Goal: Book appointment/travel/reservation

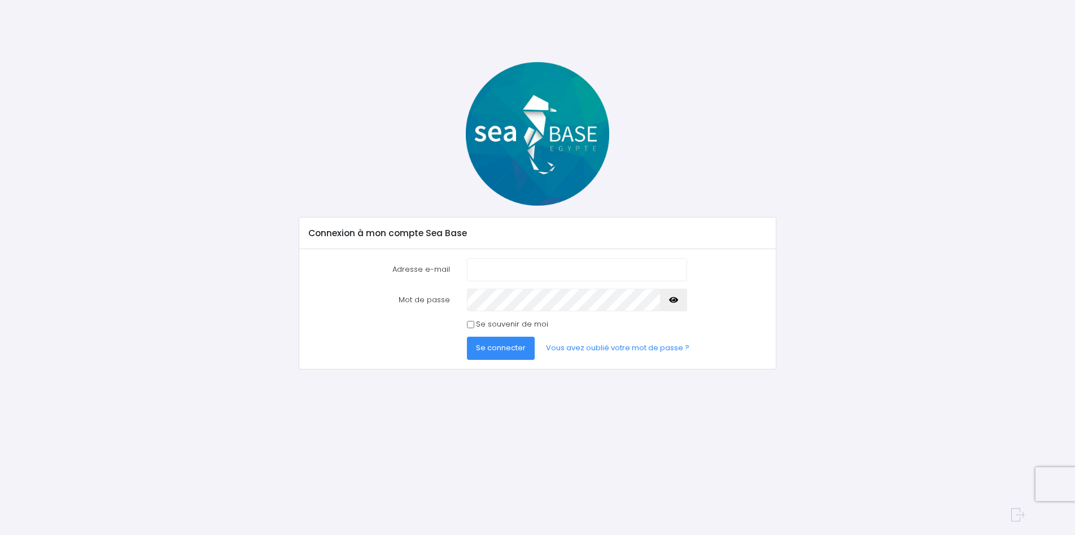
click at [490, 269] on input "Adresse e-mail" at bounding box center [577, 269] width 220 height 23
type input "[PERSON_NAME][EMAIL_ADDRESS][DOMAIN_NAME]"
click at [505, 350] on span "Se connecter" at bounding box center [501, 347] width 50 height 11
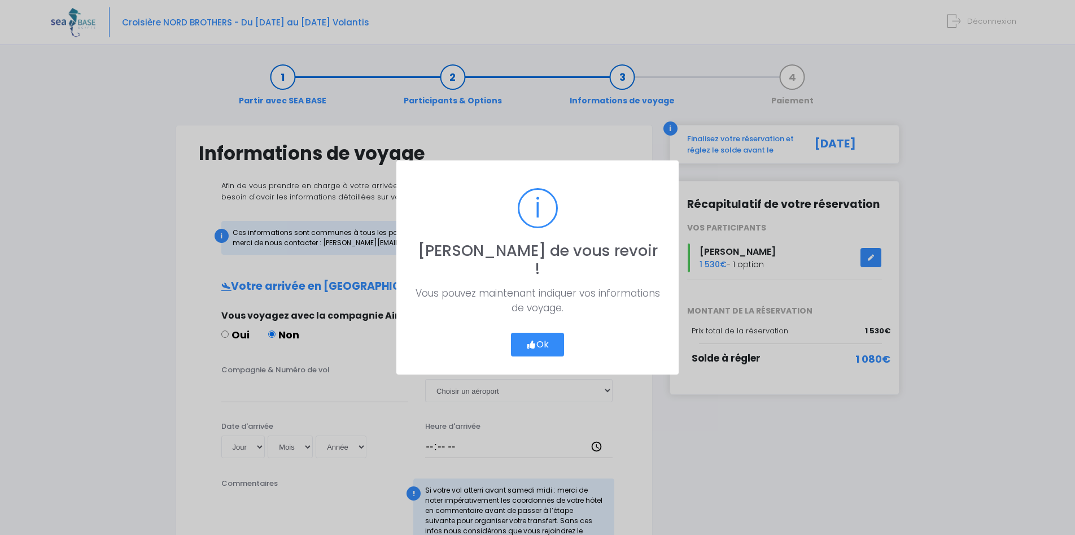
click at [542, 334] on button "Ok" at bounding box center [537, 345] width 53 height 24
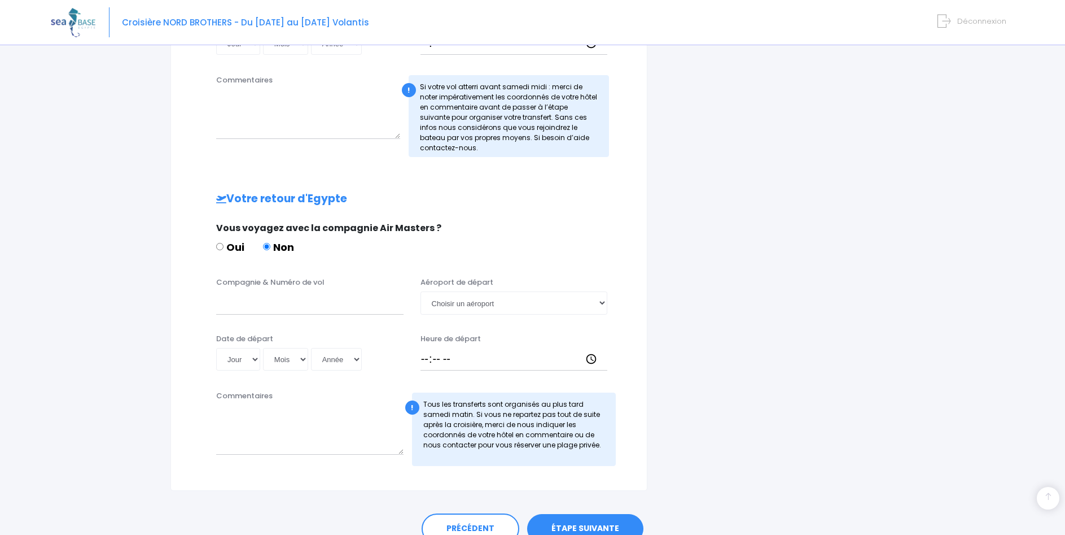
scroll to position [457, 0]
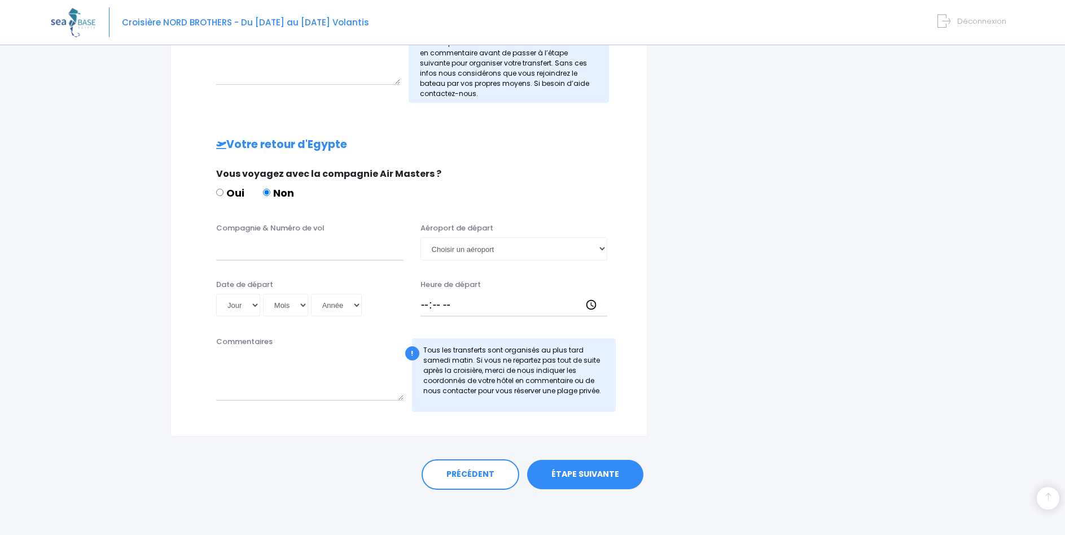
click at [576, 477] on link "ÉTAPE SUIVANTE" at bounding box center [585, 474] width 116 height 29
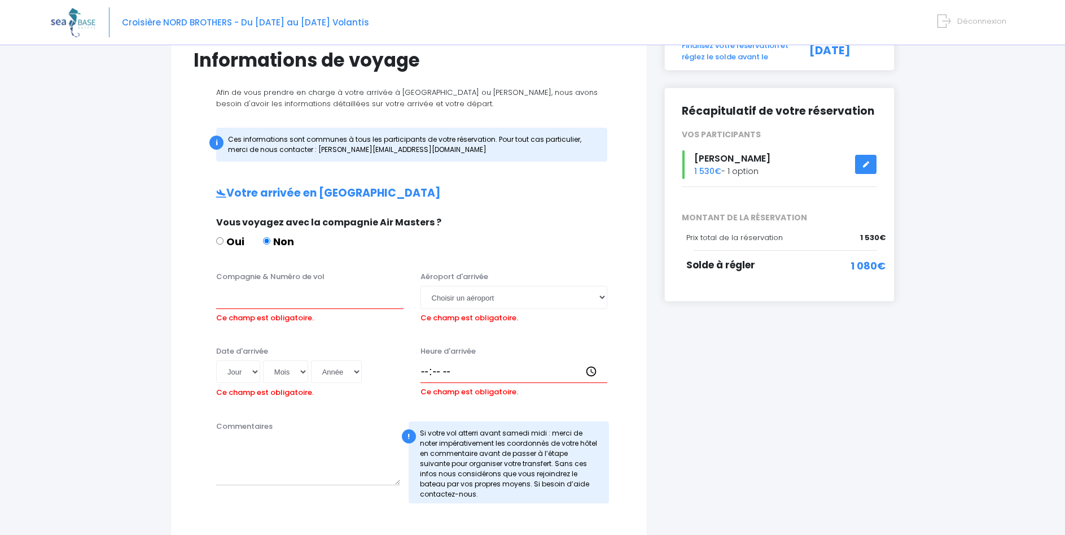
scroll to position [115, 0]
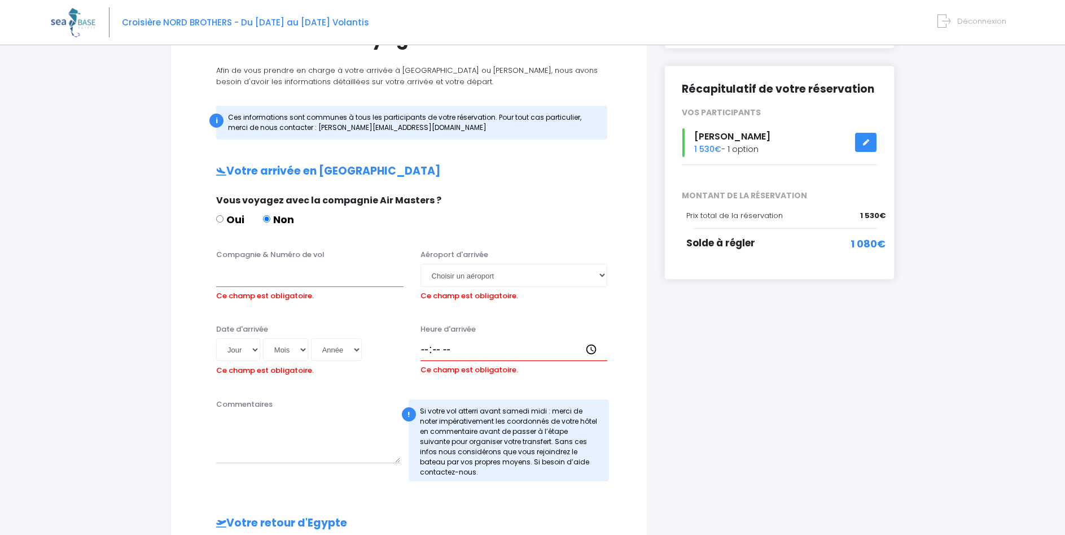
click at [281, 282] on input "Compagnie & Numéro de vol" at bounding box center [309, 275] width 187 height 23
click at [222, 274] on input "Compagnie & Numéro de vol" at bounding box center [309, 275] width 187 height 23
click at [268, 278] on input "transavia t08066" at bounding box center [309, 275] width 187 height 23
type input "transavia T08066"
click at [462, 293] on label "Ce champ est obligatoire." at bounding box center [470, 294] width 98 height 15
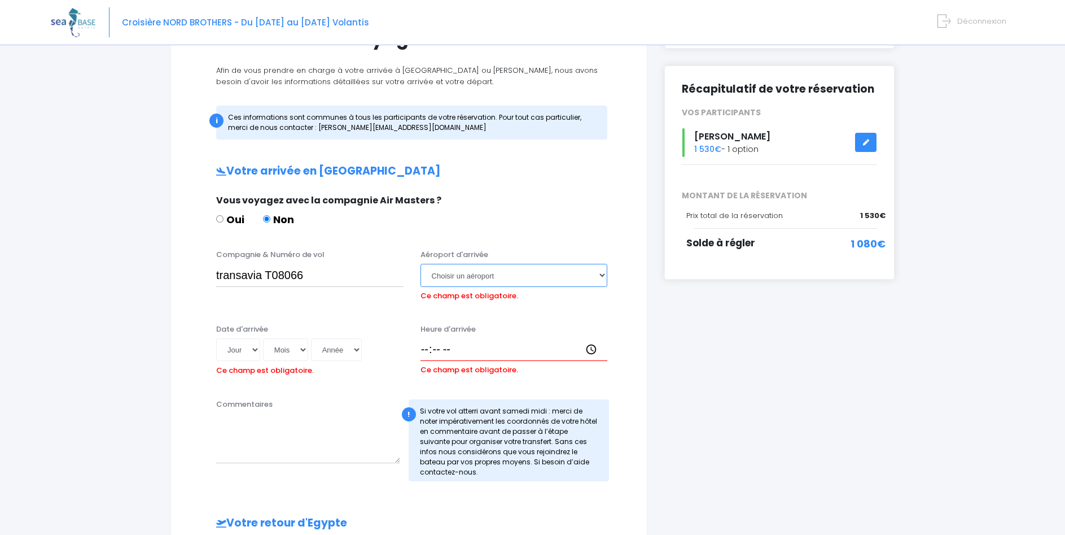
click at [462, 286] on select "Choisir un aéroport Hurghada Marsa Alam" at bounding box center [514, 275] width 187 height 23
click at [421, 264] on select "Choisir un aéroport Hurghada Marsa Alam" at bounding box center [514, 275] width 187 height 23
click at [443, 273] on select "Choisir un aéroport Hurghada Marsa Alam" at bounding box center [514, 275] width 187 height 23
click at [421, 264] on select "Choisir un aéroport Hurghada Marsa Alam" at bounding box center [514, 275] width 187 height 23
click at [444, 275] on select "Choisir un aéroport Hurghada Marsa Alam" at bounding box center [514, 275] width 187 height 23
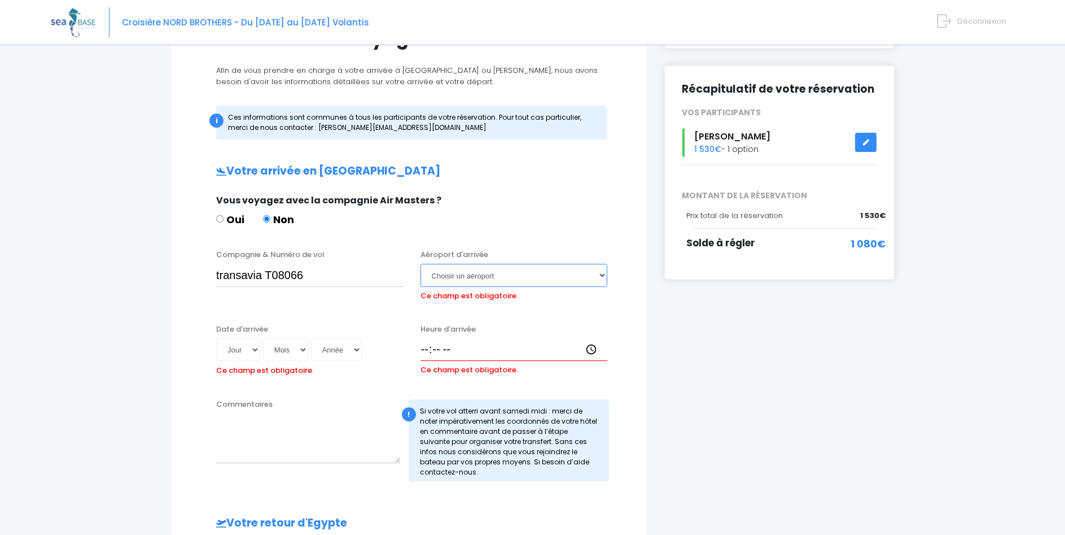
click at [421, 264] on select "Choisir un aéroport Hurghada Marsa Alam" at bounding box center [514, 275] width 187 height 23
select select "Hurghada"
click option "Hurghada" at bounding box center [0, 0] width 0 height 0
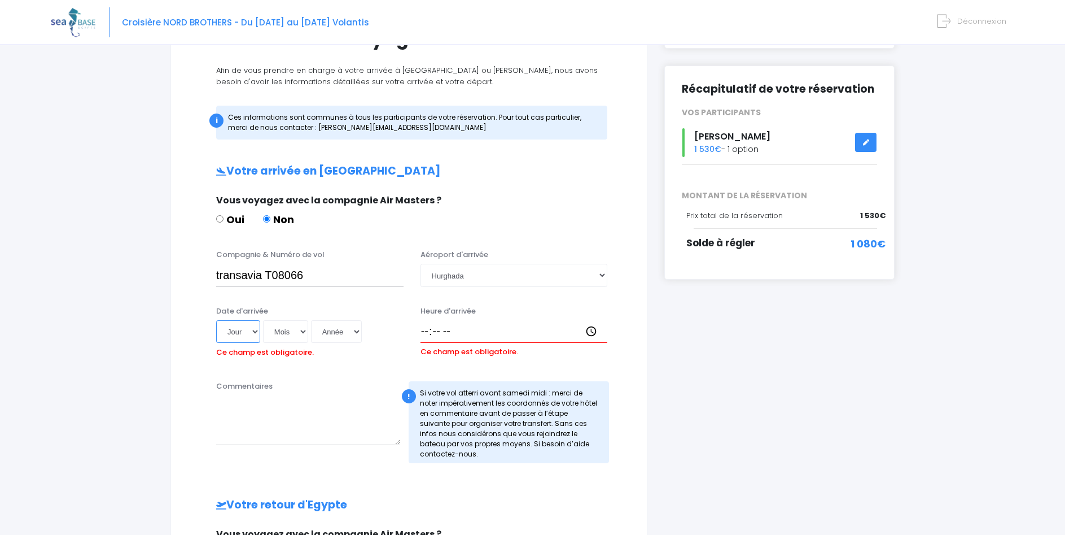
click at [216, 320] on select "Jour 01 02 03 04 05 06 07 08 09 10 11 12 13 14 15 16 17 18 19 20 21 22 23 24 25…" at bounding box center [238, 331] width 44 height 23
select select "08"
click option "08" at bounding box center [0, 0] width 0 height 0
click at [263, 320] on select "Mois 01 02 03 04 05 06 07 08 09 10 11 12" at bounding box center [285, 331] width 45 height 23
select select "11"
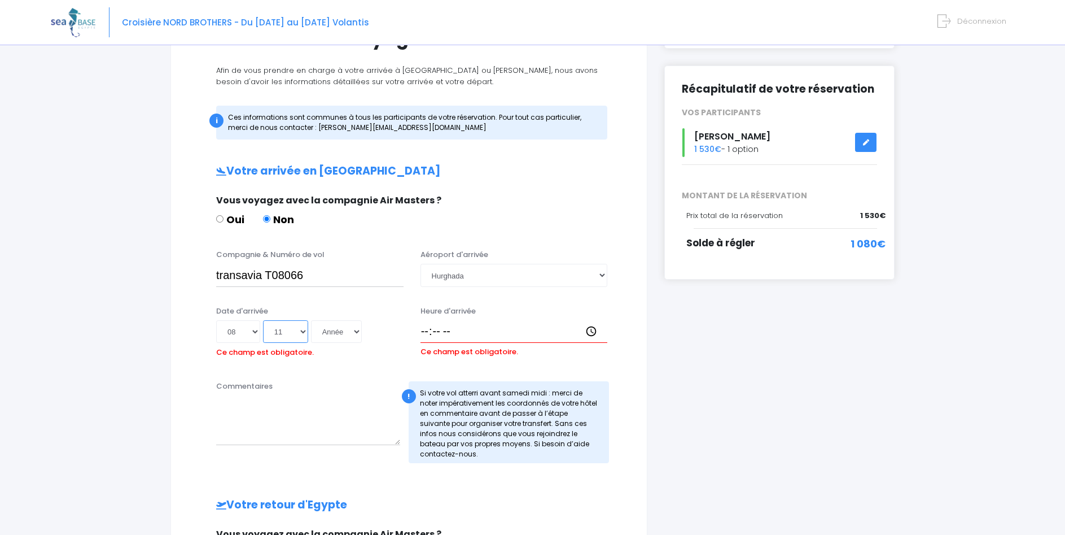
click option "11" at bounding box center [0, 0] width 0 height 0
click at [311, 320] on select "Année 2045 2044 2043 2042 2041 2040 2039 2038 2037 2036 2035 2034 2033 2032 203…" at bounding box center [336, 331] width 51 height 23
select select "2025"
click option "2025" at bounding box center [0, 0] width 0 height 0
type input "2025-11-08"
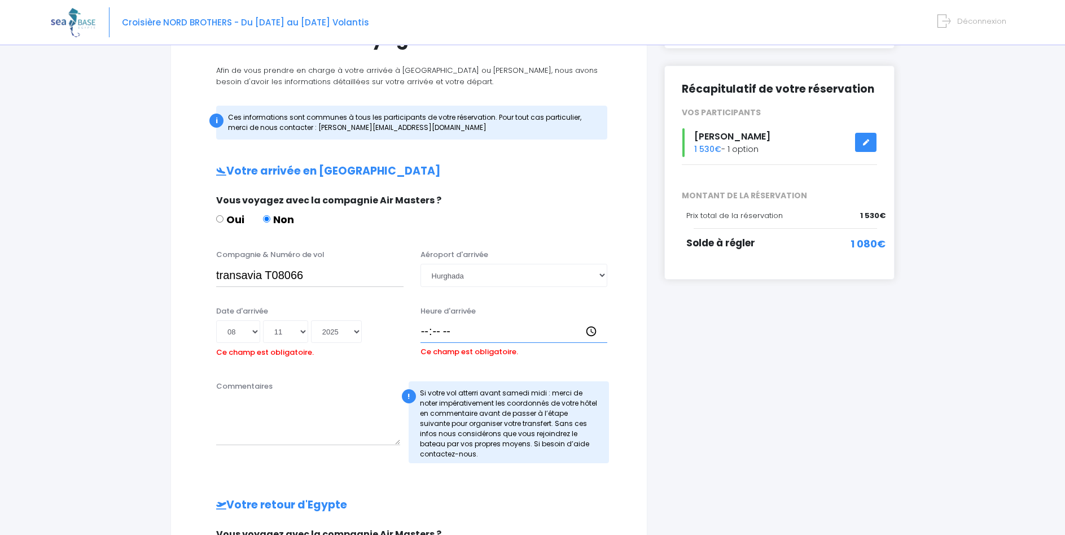
click at [428, 330] on input "Heure d'arrivée" at bounding box center [514, 331] width 187 height 23
type input "18:30"
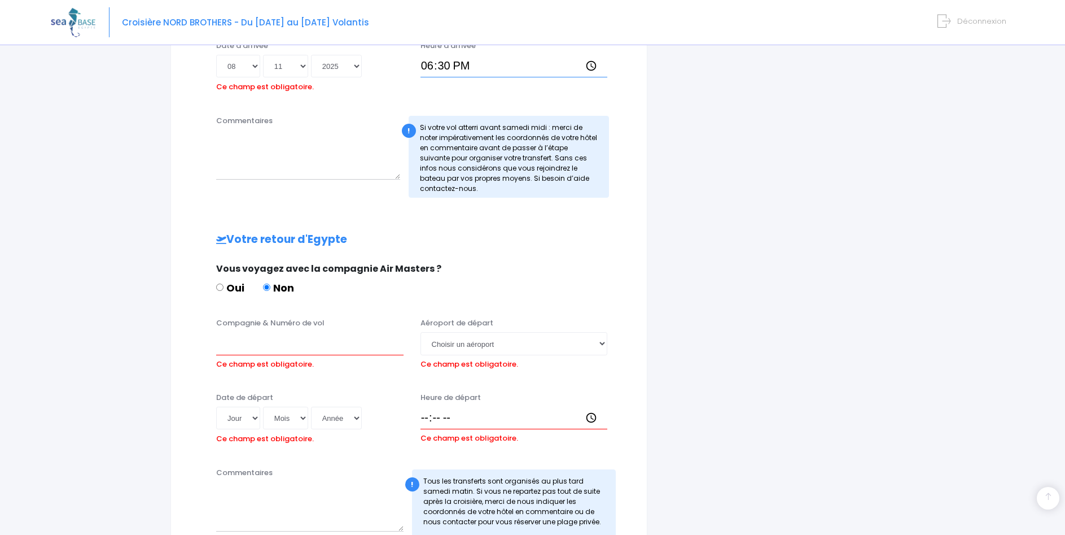
scroll to position [403, 0]
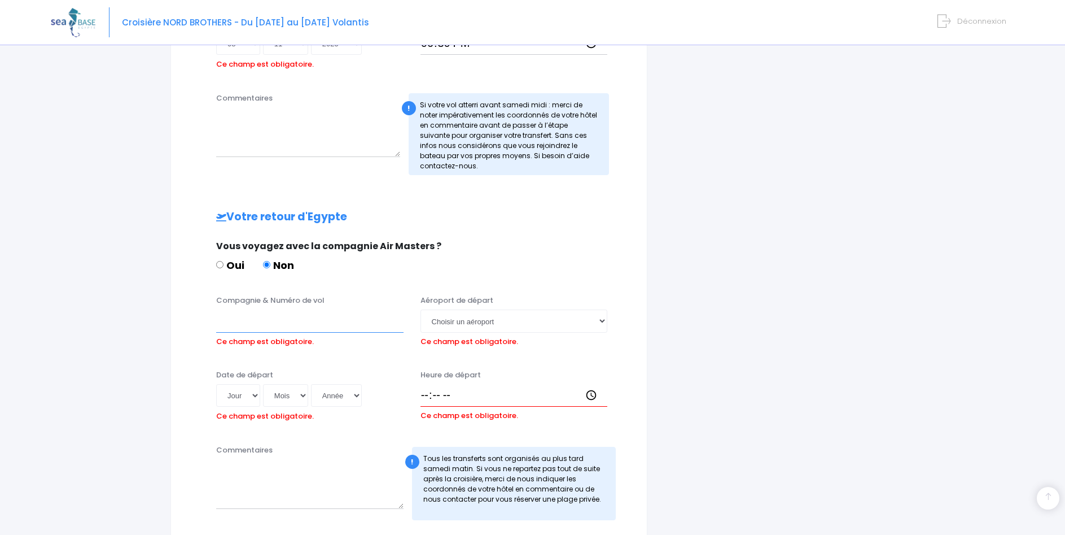
click at [271, 318] on input "Compagnie & Numéro de vol" at bounding box center [309, 320] width 187 height 23
type input "transavia T08067"
click at [421, 309] on select "Choisir un aéroport Hurghada Marsa Alam" at bounding box center [514, 320] width 187 height 23
click at [600, 321] on select "Choisir un aéroport Hurghada Marsa Alam" at bounding box center [514, 320] width 187 height 23
click at [421, 309] on select "Choisir un aéroport Hurghada Marsa Alam" at bounding box center [514, 320] width 187 height 23
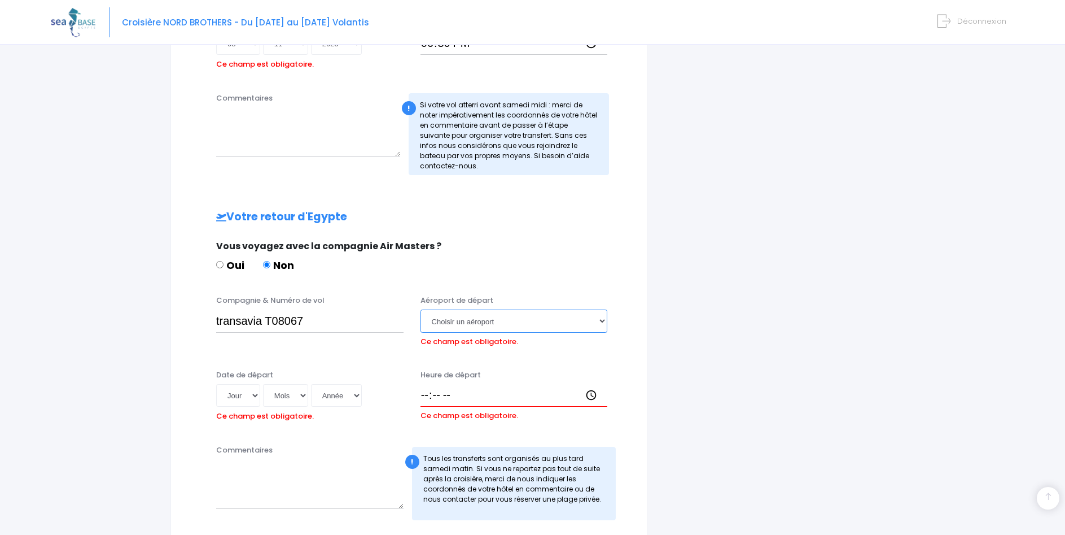
select select "Hurghada"
click option "Hurghada" at bounding box center [0, 0] width 0 height 0
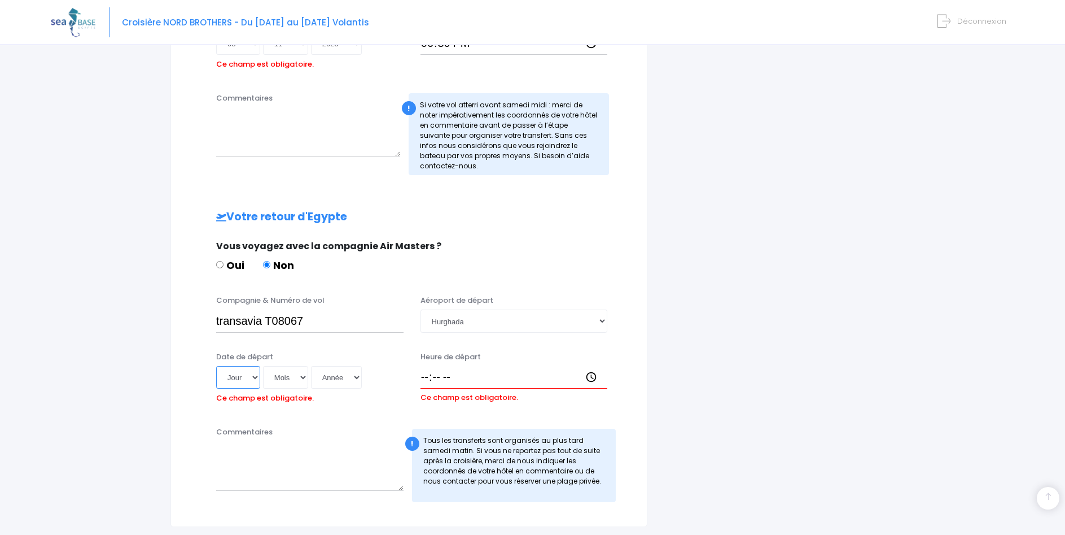
click at [216, 366] on select "Jour 01 02 03 04 05 06 07 08 09 10 11 12 13 14 15 16 17 18 19 20 21 22 23 24 25…" at bounding box center [238, 377] width 44 height 23
select select "15"
click option "15" at bounding box center [0, 0] width 0 height 0
click at [263, 366] on select "Mois 01 02 03 04 05 06 07 08 09 10 11 12" at bounding box center [285, 377] width 45 height 23
select select "11"
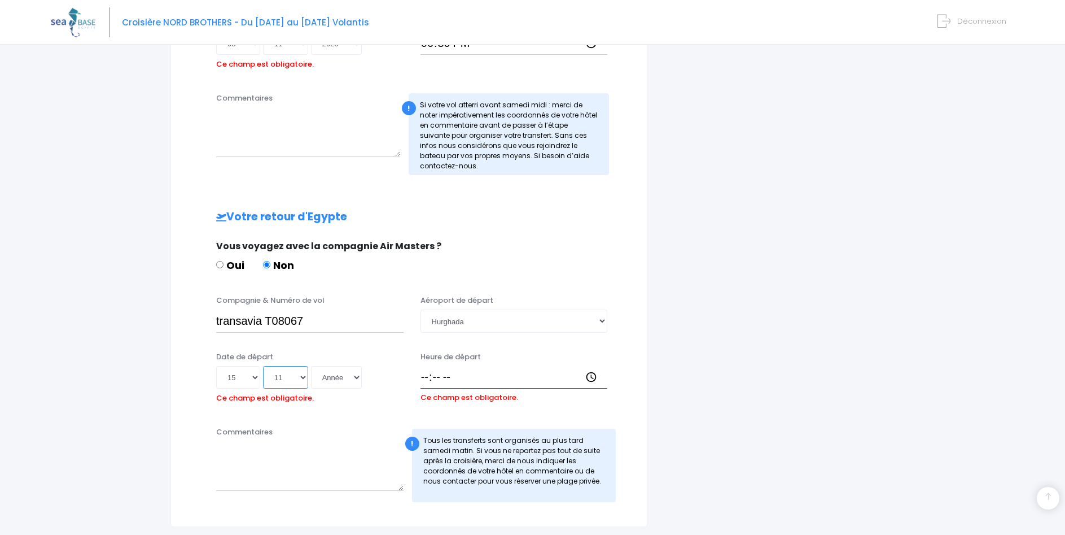
click option "11" at bounding box center [0, 0] width 0 height 0
click at [311, 366] on select "Année 2045 2044 2043 2042 2041 2040 2039 2038 2037 2036 2035 2034 2033 2032 203…" at bounding box center [336, 377] width 51 height 23
select select "2025"
click option "2025" at bounding box center [0, 0] width 0 height 0
type input "2025-11-15"
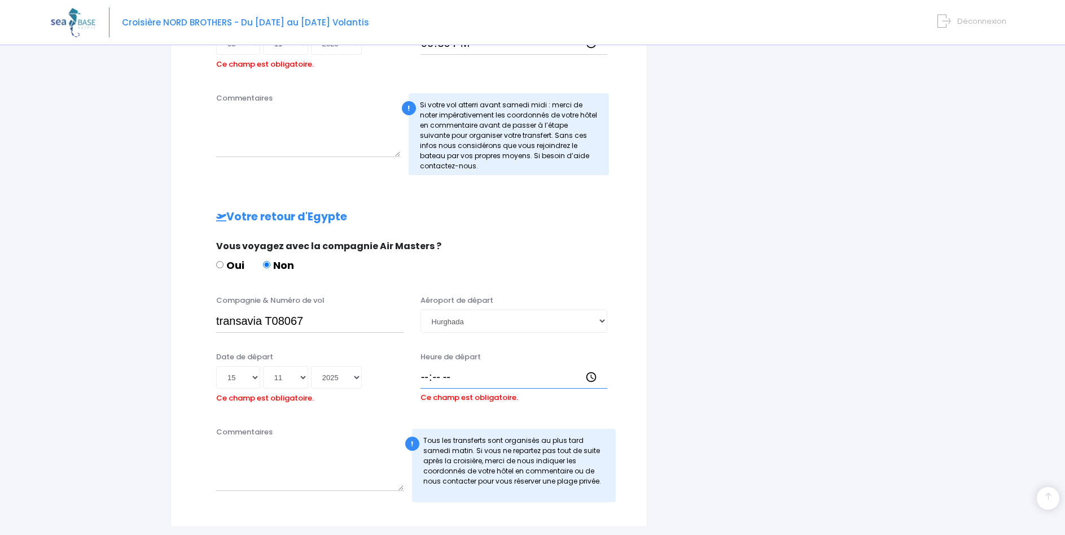
click at [426, 380] on input "Heure de départ" at bounding box center [514, 377] width 187 height 23
type input "19:25"
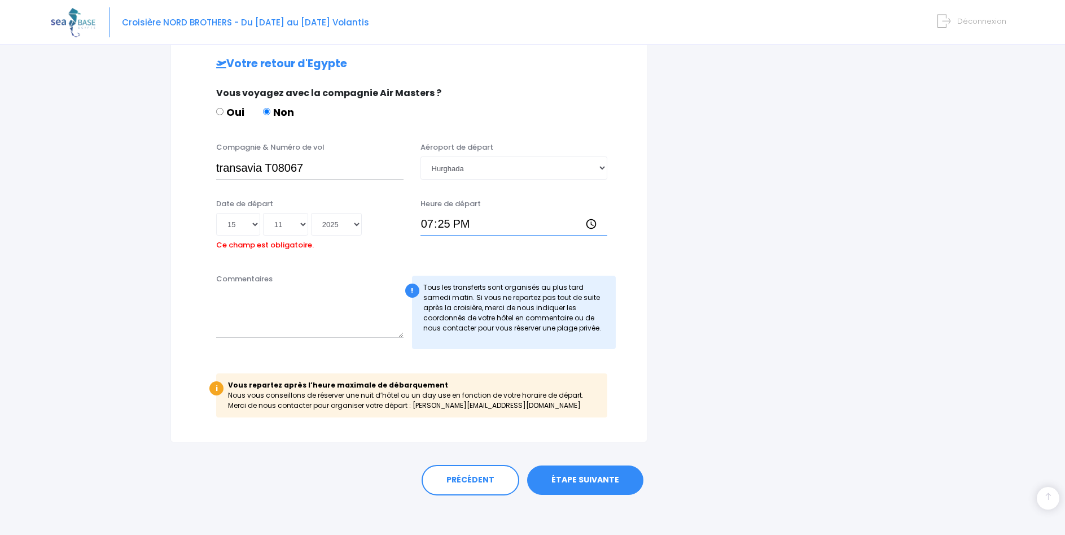
scroll to position [562, 0]
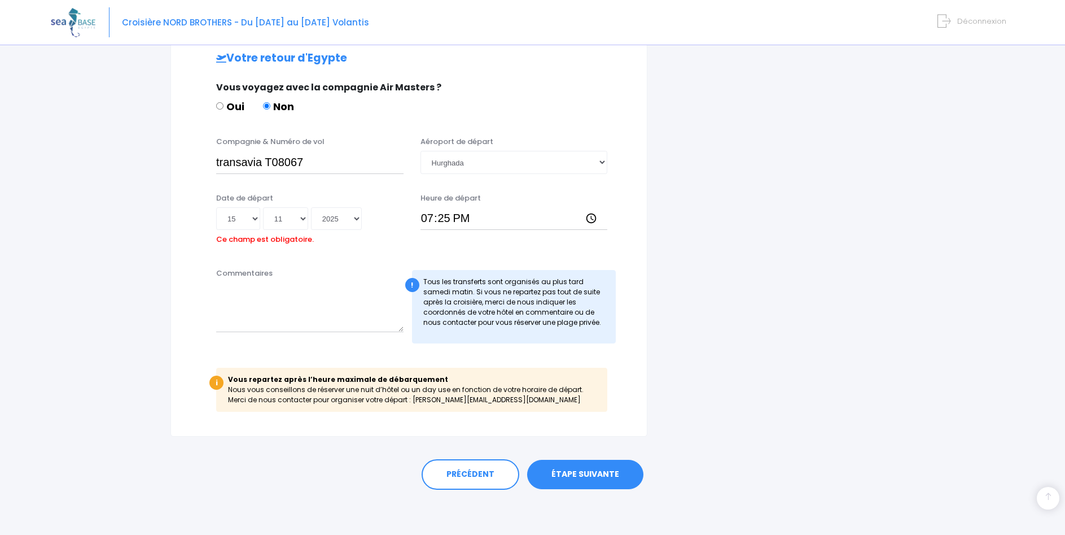
click at [601, 478] on link "ÉTAPE SUIVANTE" at bounding box center [585, 474] width 116 height 29
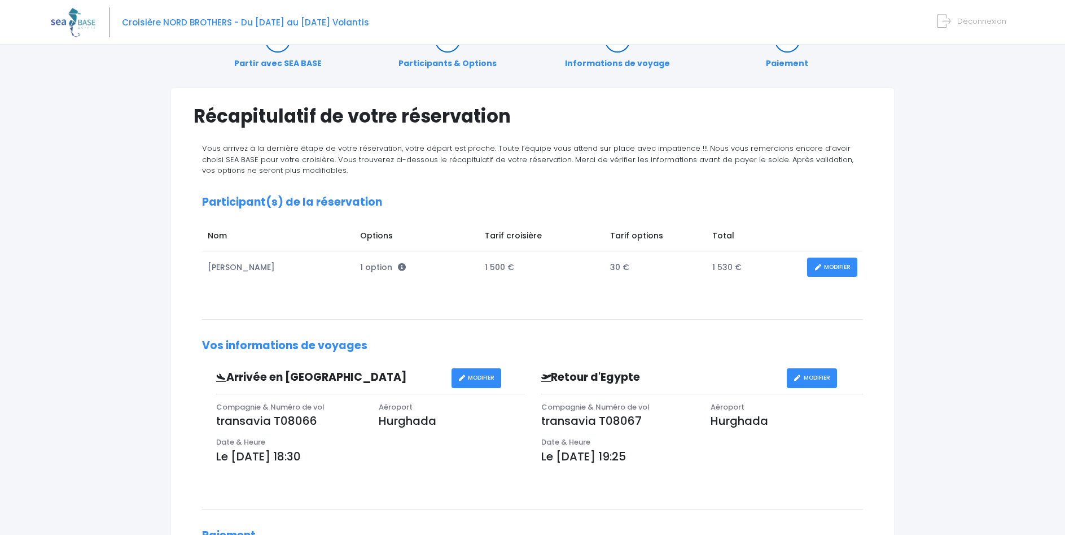
scroll to position [58, 0]
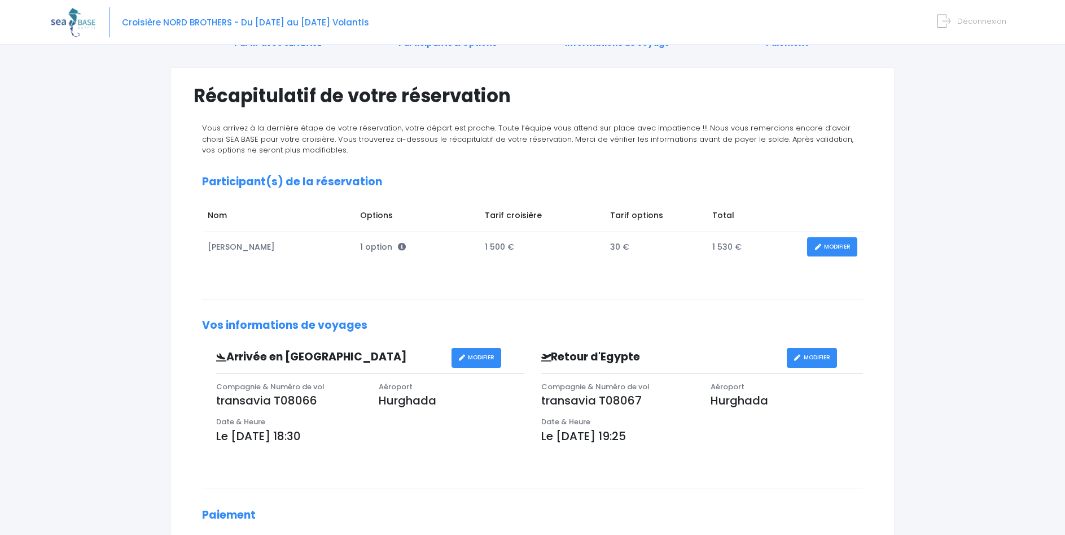
click at [838, 247] on link "MODIFIER" at bounding box center [832, 247] width 50 height 20
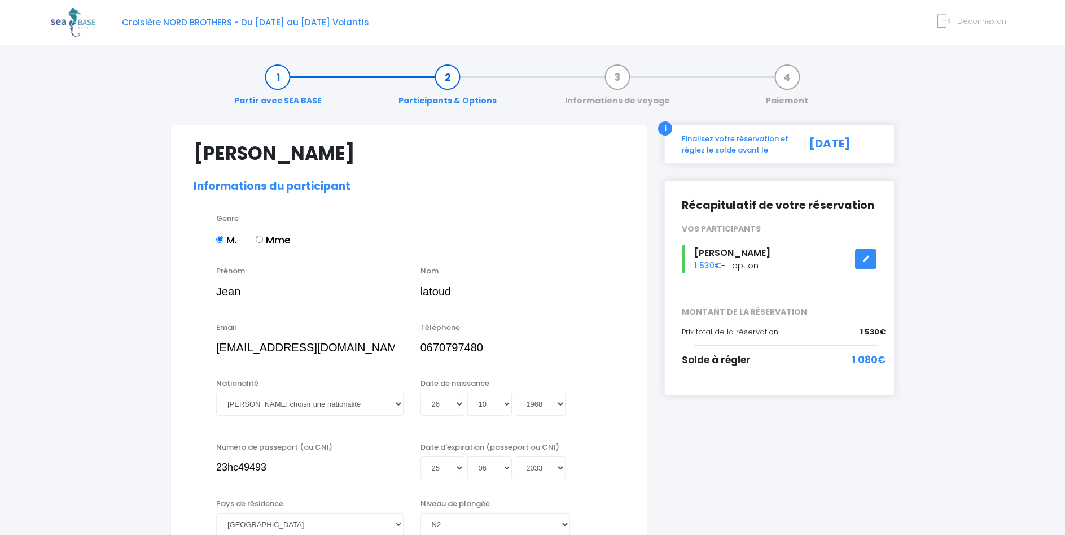
select select "N2"
select select "L"
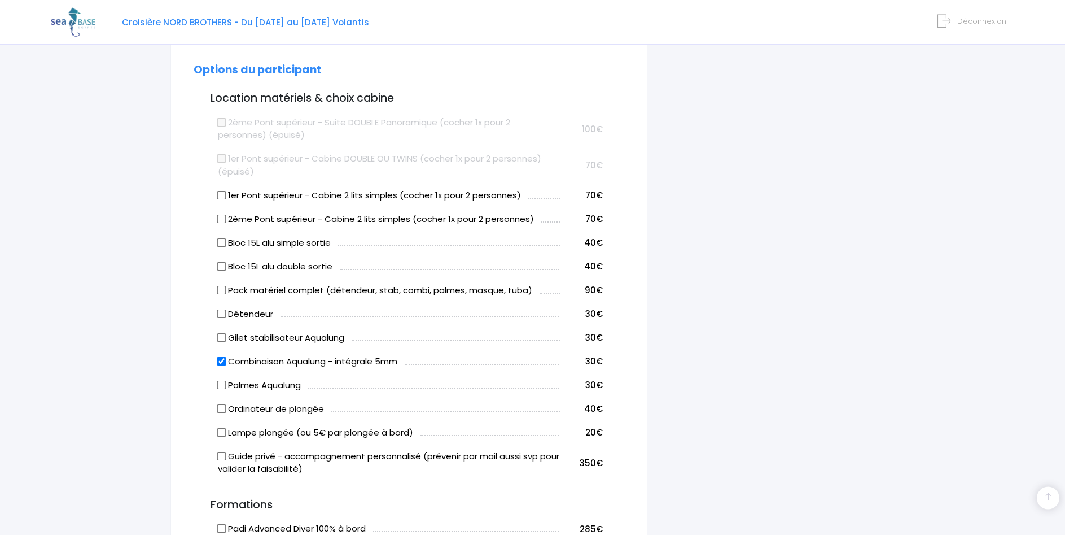
scroll to position [576, 0]
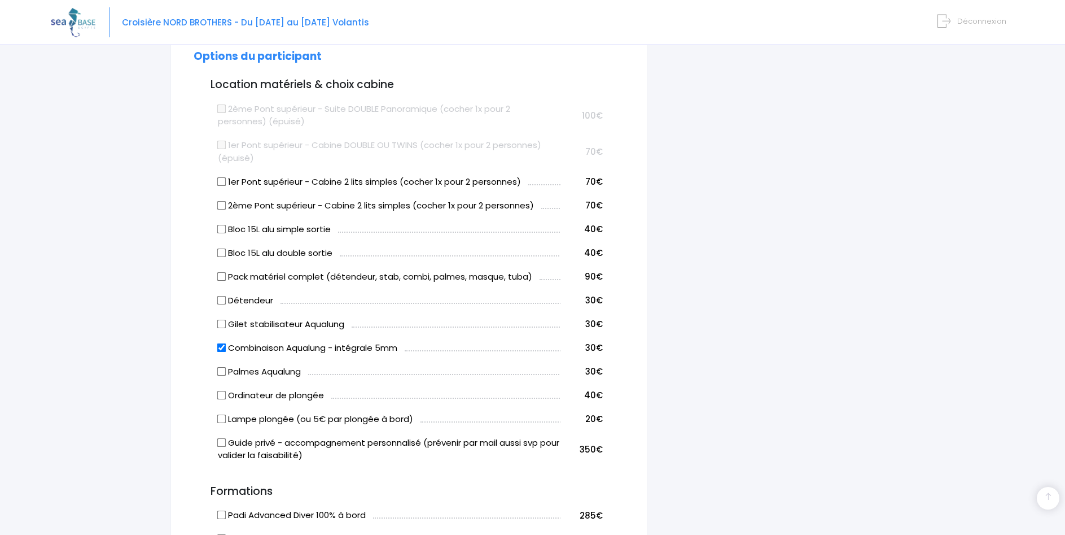
click at [222, 346] on input "Combinaison Aqualung - intégrale 5mm" at bounding box center [221, 347] width 9 height 9
checkbox input "false"
click at [222, 253] on input "Bloc 15L alu double sortie" at bounding box center [221, 252] width 9 height 9
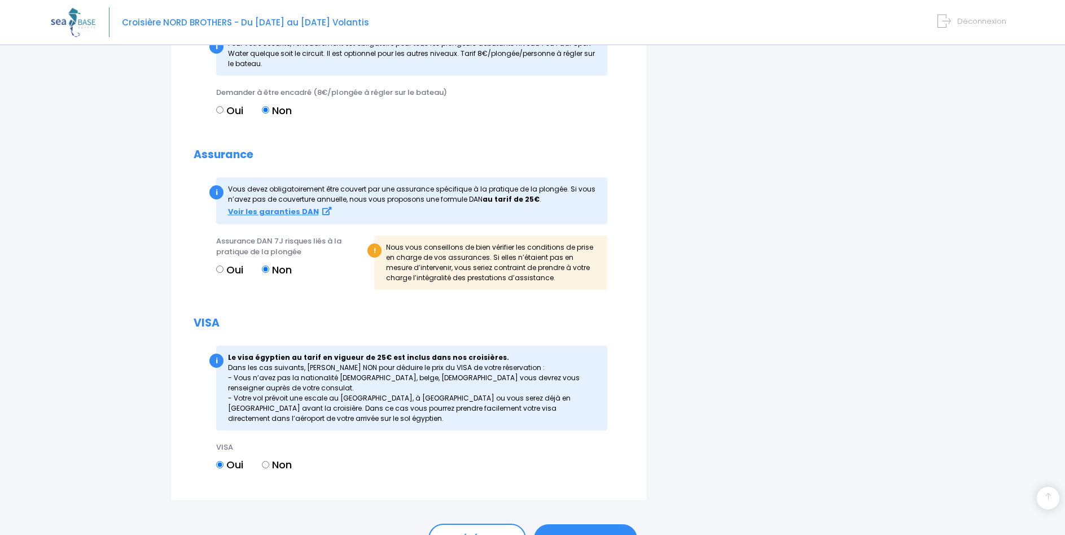
scroll to position [1230, 0]
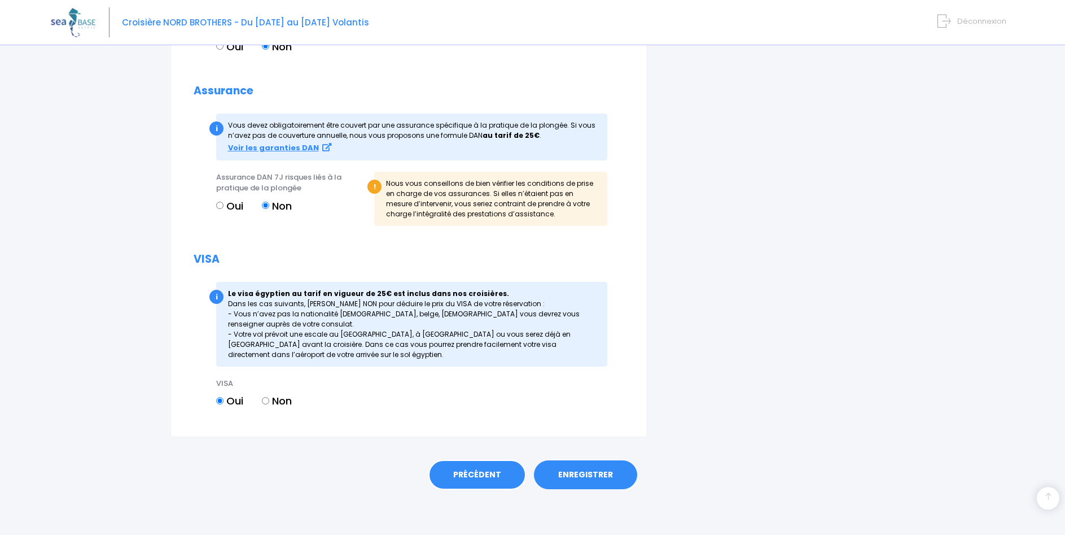
click at [480, 474] on link "PRÉCÉDENT" at bounding box center [478, 475] width 98 height 30
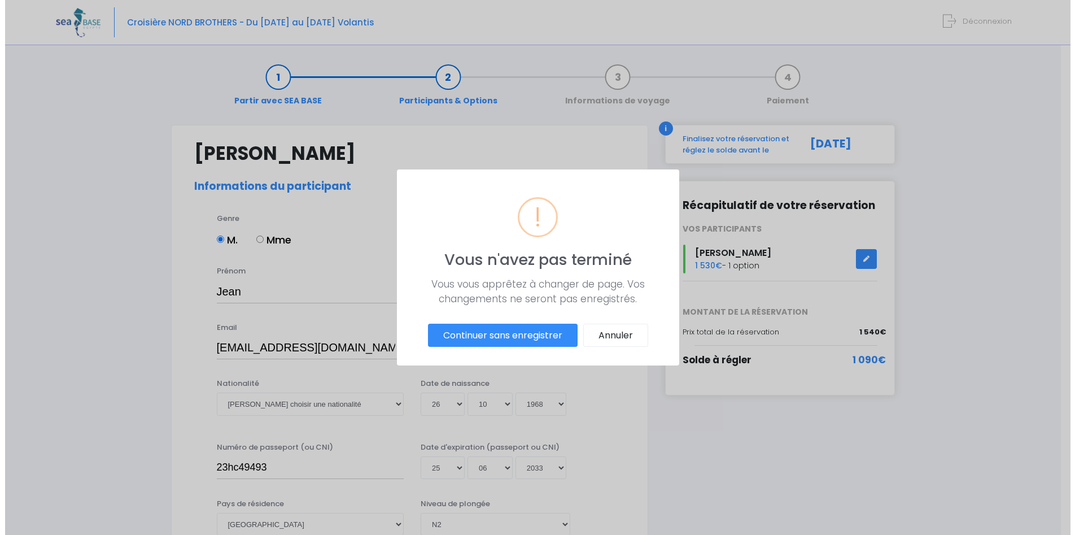
scroll to position [0, 0]
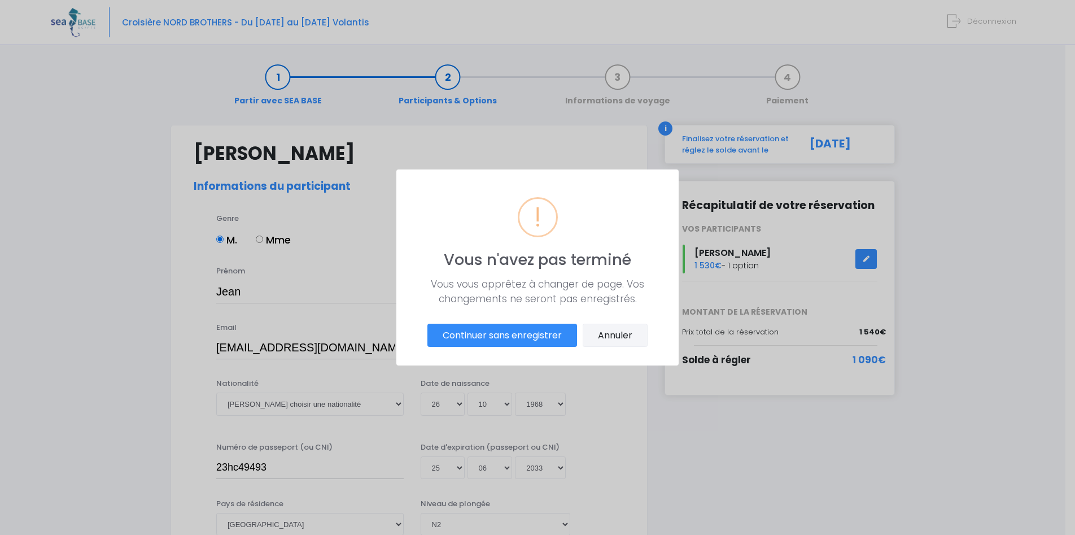
click at [616, 334] on button "Annuler" at bounding box center [615, 336] width 65 height 24
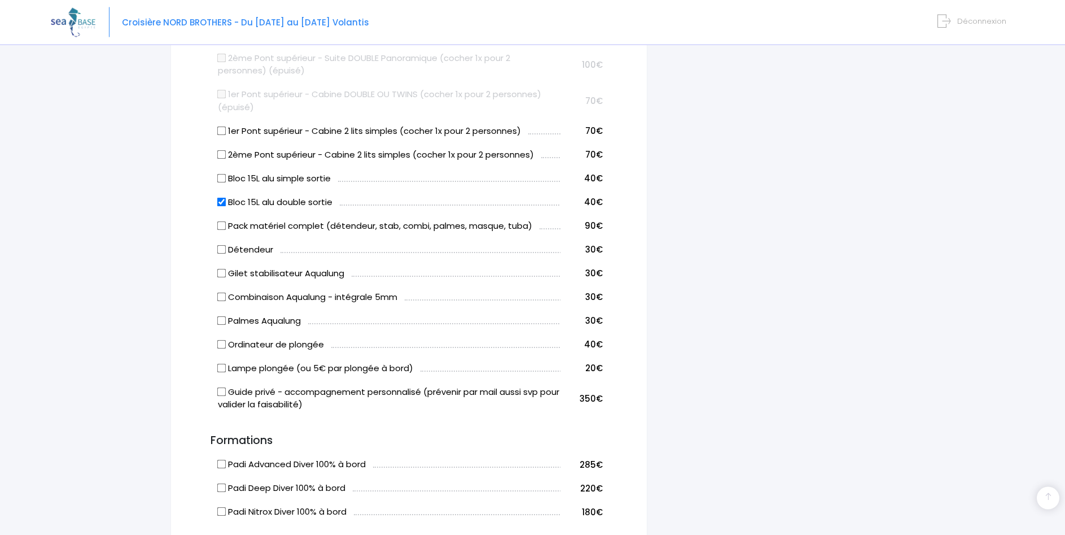
scroll to position [576, 0]
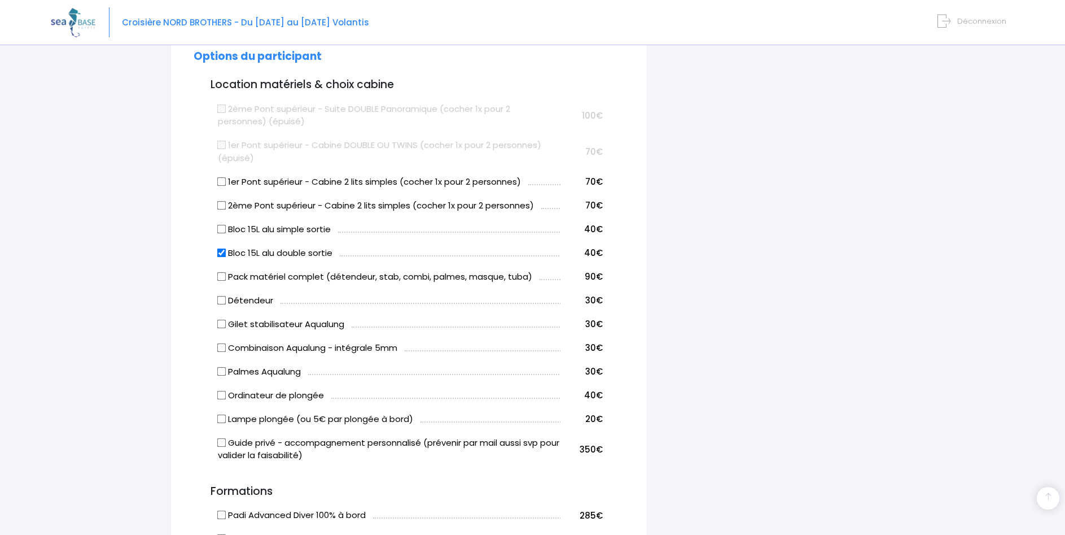
click at [221, 256] on input "Bloc 15L alu double sortie" at bounding box center [221, 252] width 9 height 9
checkbox input "false"
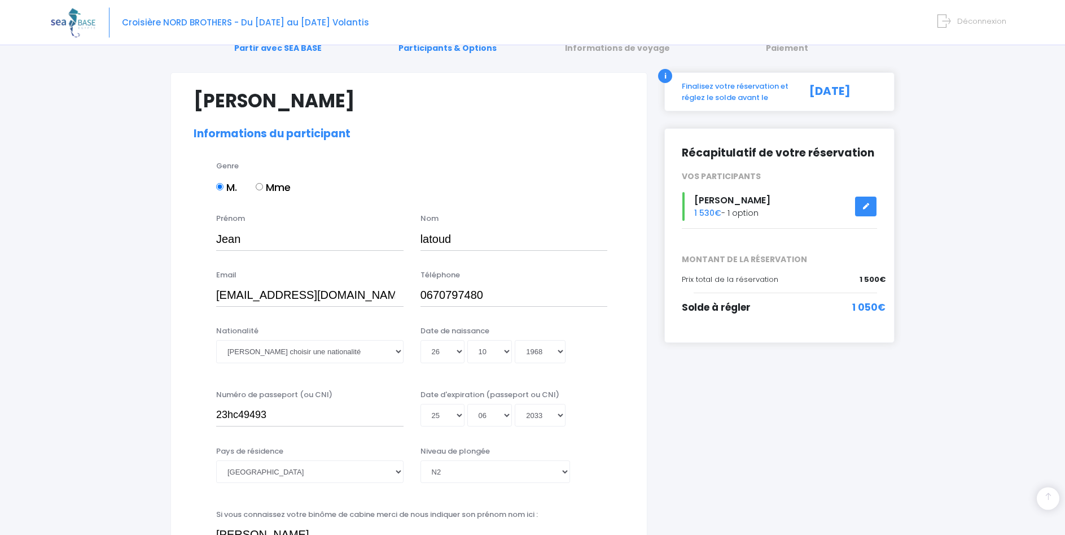
scroll to position [20, 0]
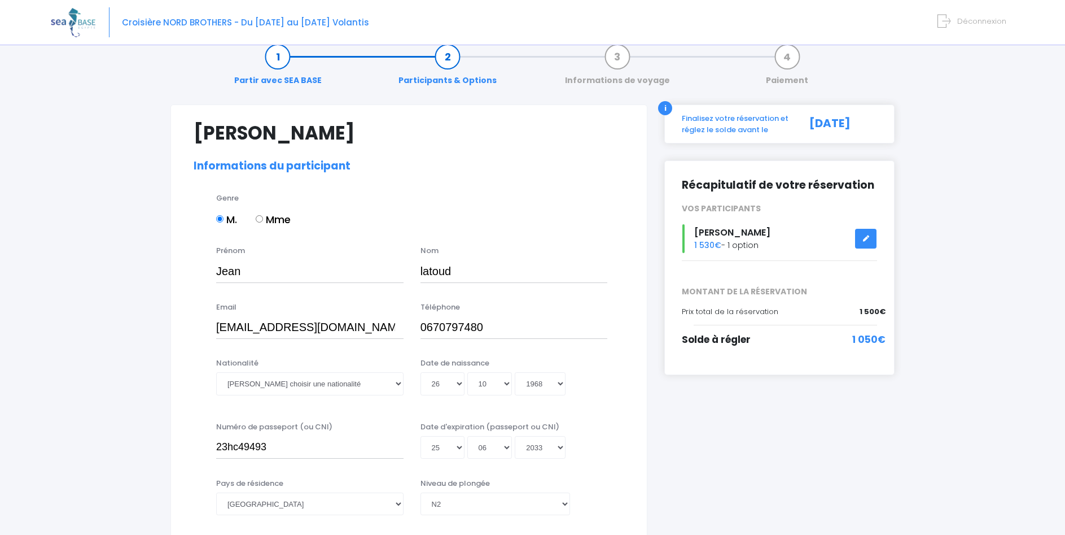
click at [863, 238] on icon at bounding box center [866, 238] width 8 height 0
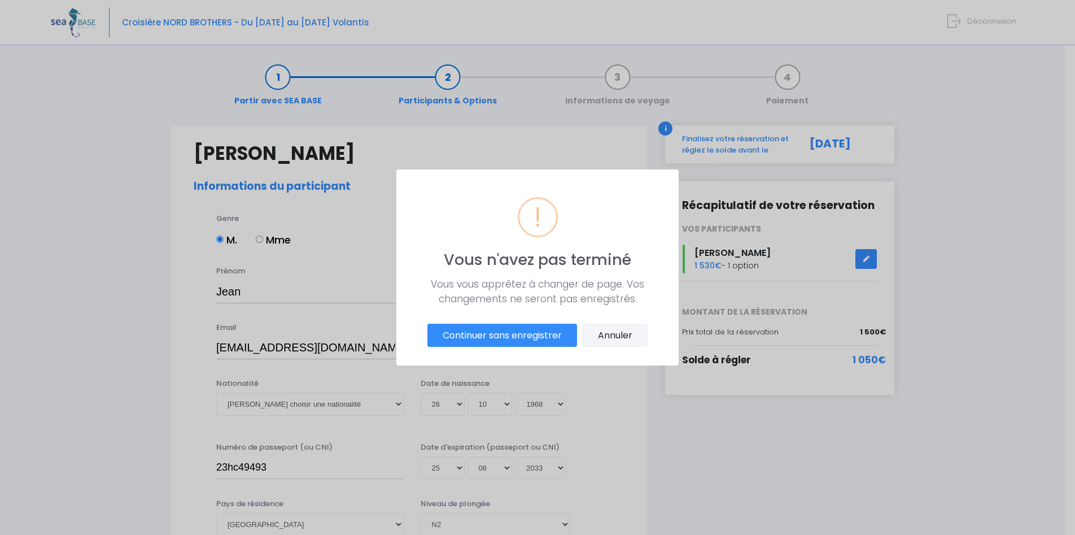
click at [617, 337] on button "Annuler" at bounding box center [615, 336] width 65 height 24
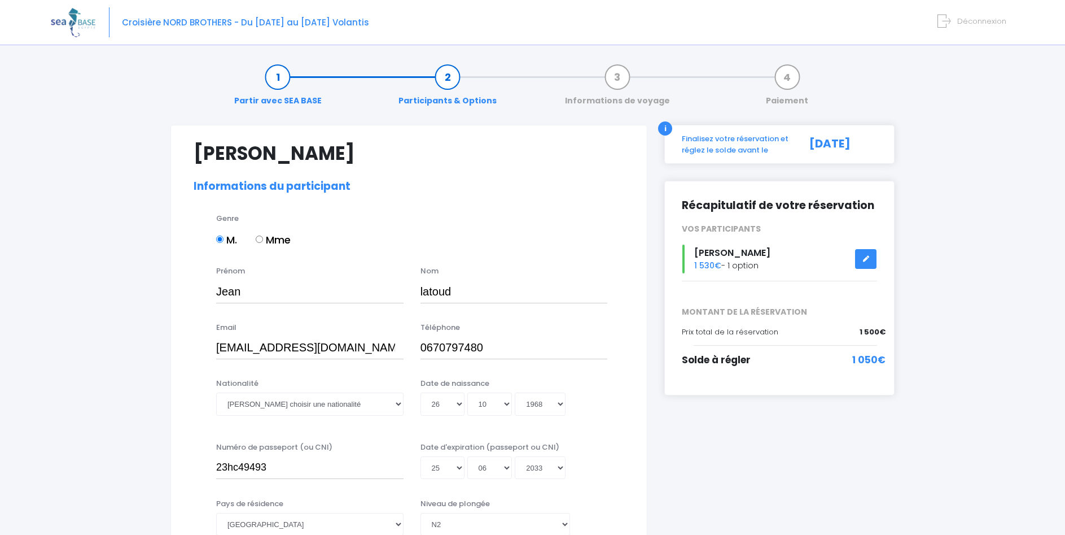
scroll to position [58, 0]
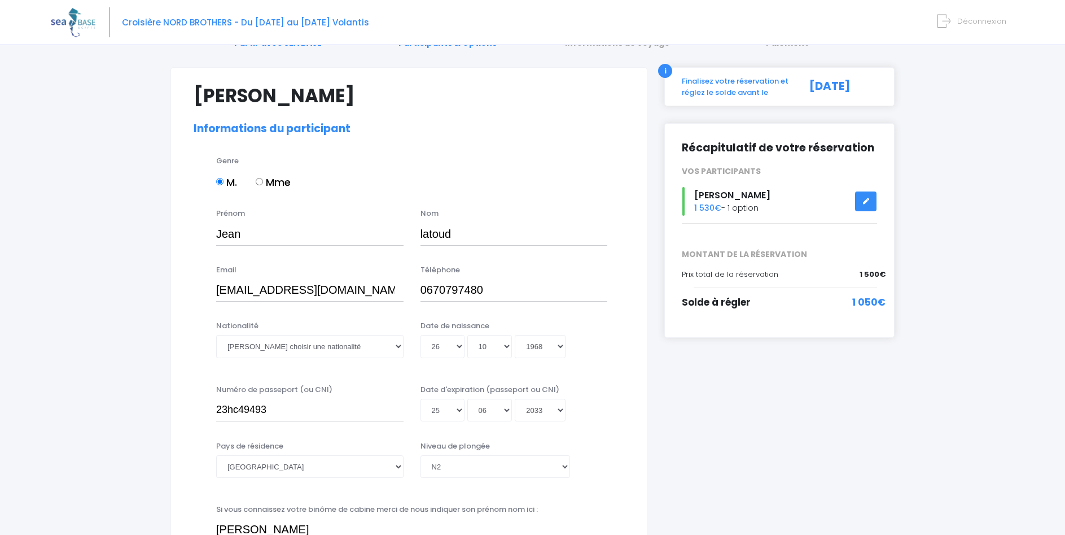
click at [865, 201] on icon at bounding box center [866, 201] width 8 height 0
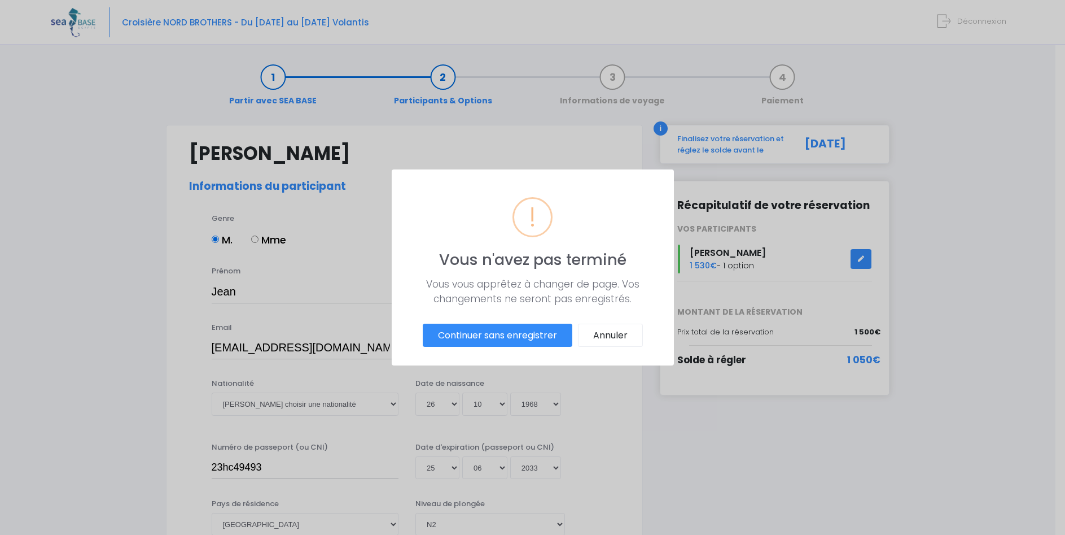
scroll to position [0, 0]
click at [532, 334] on button "Continuer sans enregistrer" at bounding box center [502, 336] width 150 height 24
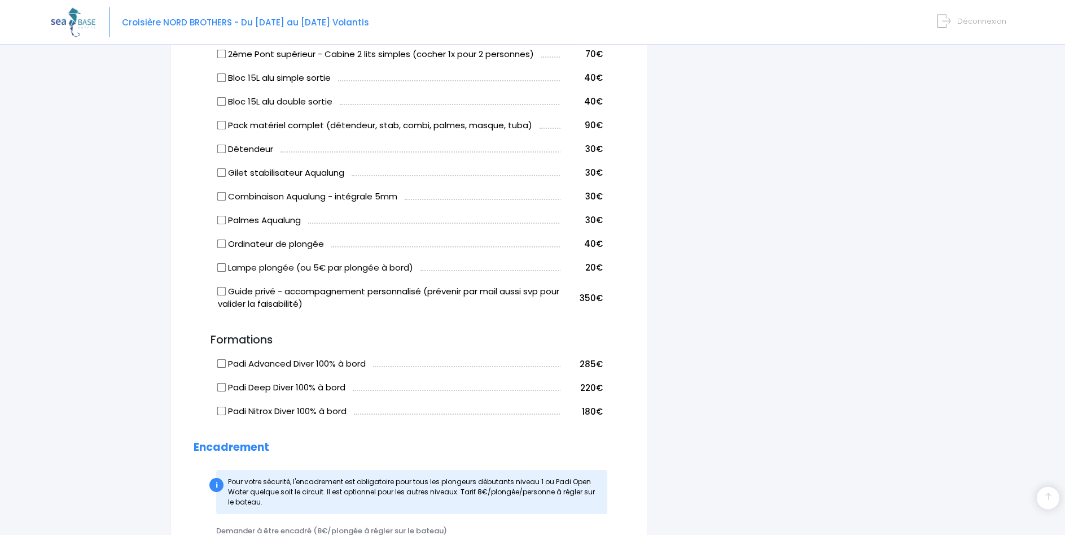
scroll to position [805, 0]
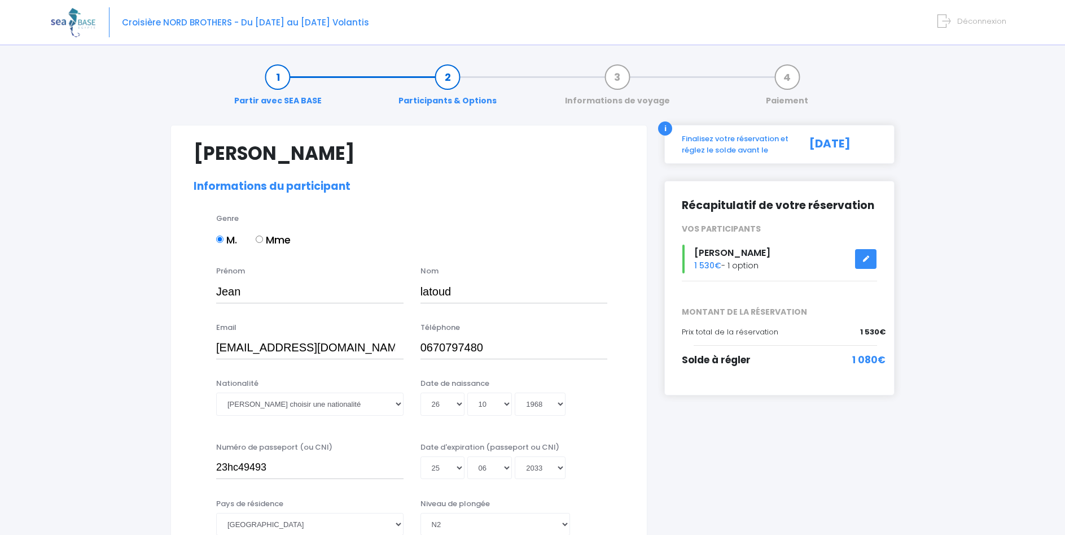
select select "N2"
select select "L"
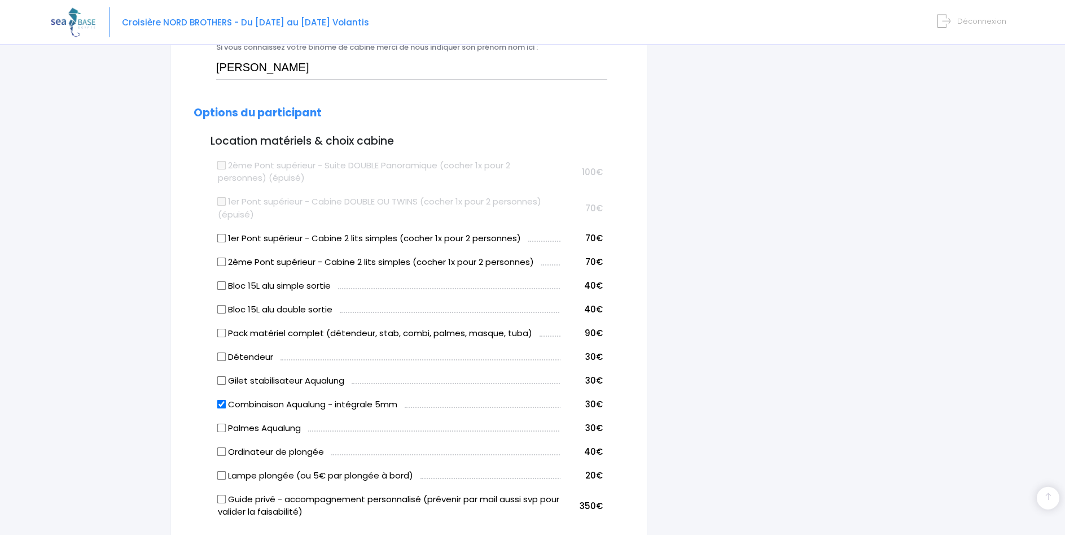
scroll to position [634, 0]
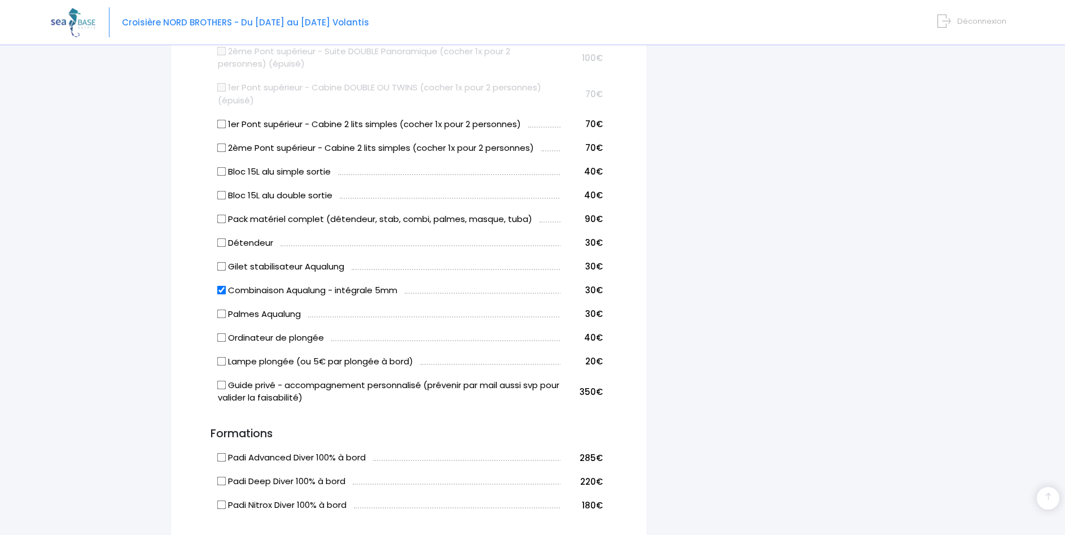
click at [223, 292] on input "Combinaison Aqualung - intégrale 5mm" at bounding box center [221, 289] width 9 height 9
checkbox input "false"
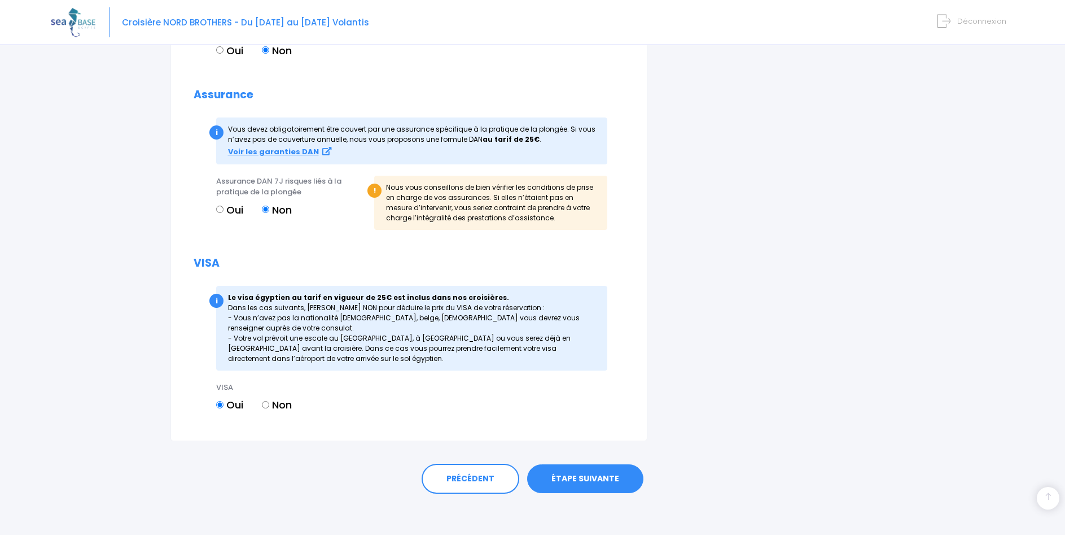
scroll to position [1230, 0]
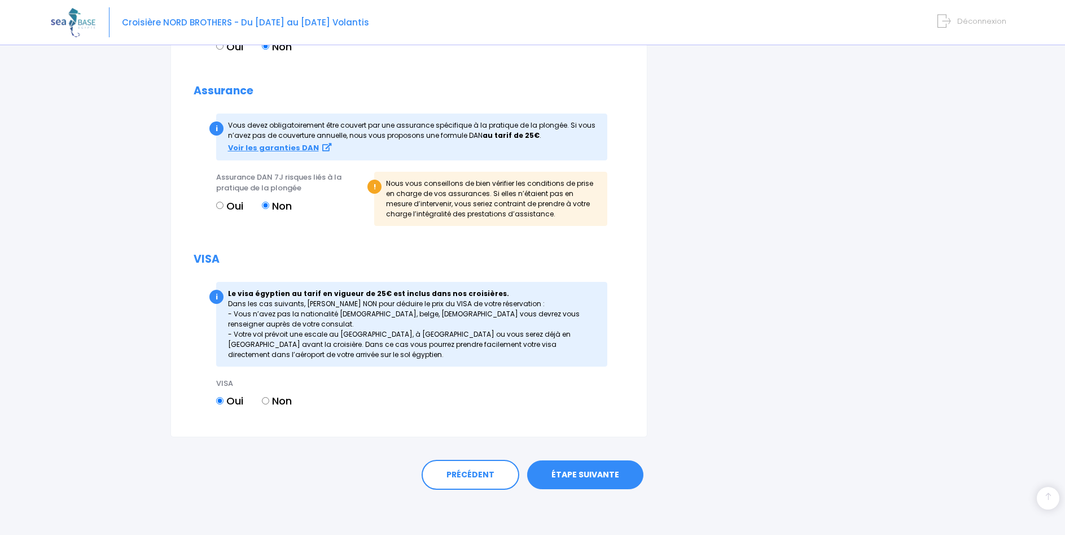
click at [598, 468] on link "ÉTAPE SUIVANTE" at bounding box center [585, 474] width 116 height 29
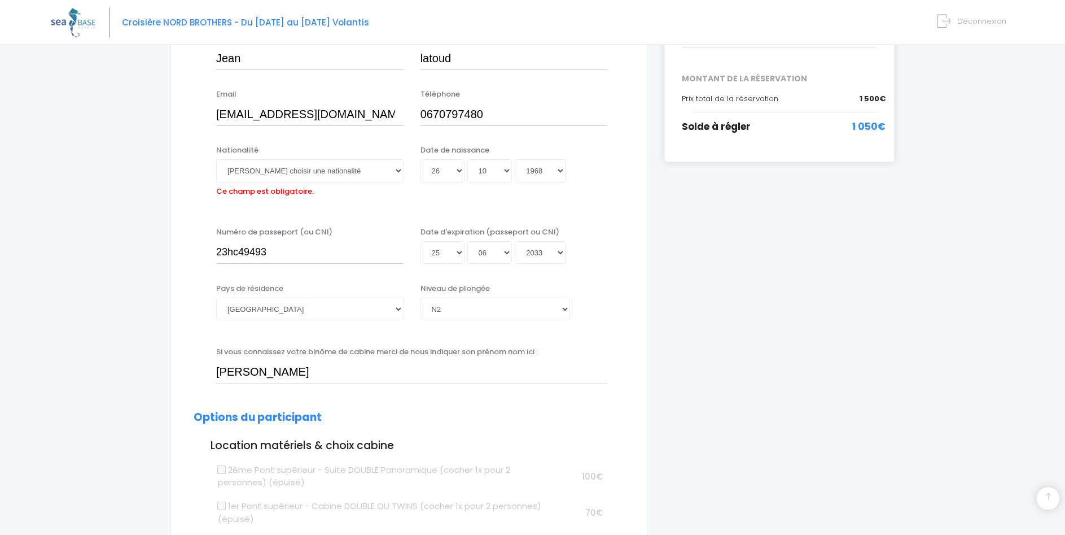
scroll to position [222, 0]
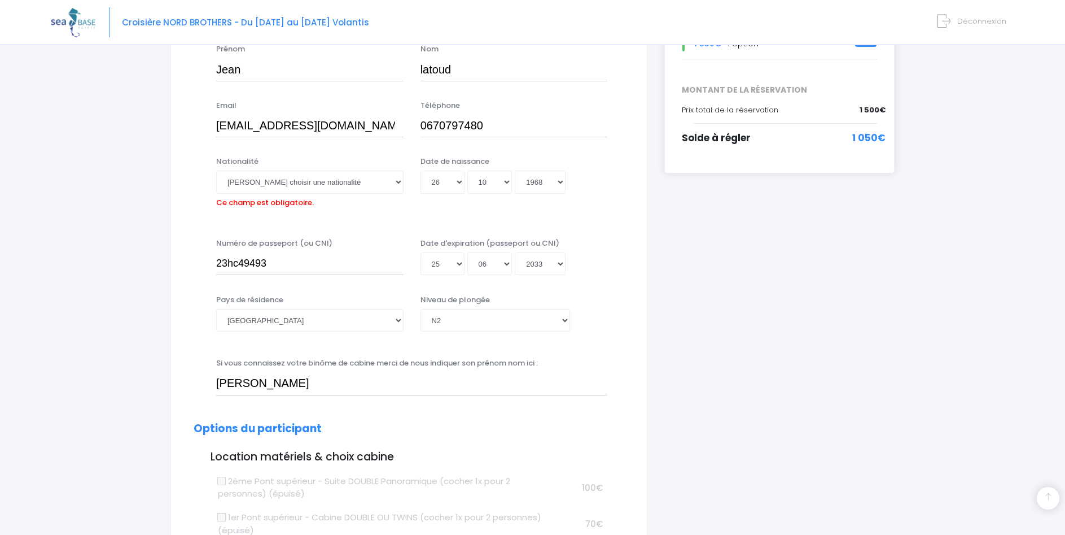
click at [300, 203] on label "Ce champ est obligatoire." at bounding box center [265, 201] width 98 height 15
click at [300, 193] on select "Veuillez choisir une nationalité Afghane Albanaise Algerienne Allemande America…" at bounding box center [309, 182] width 187 height 23
click at [216, 171] on select "Veuillez choisir une nationalité Afghane Albanaise Algerienne Allemande America…" at bounding box center [309, 182] width 187 height 23
select select "Française"
click option "Française" at bounding box center [0, 0] width 0 height 0
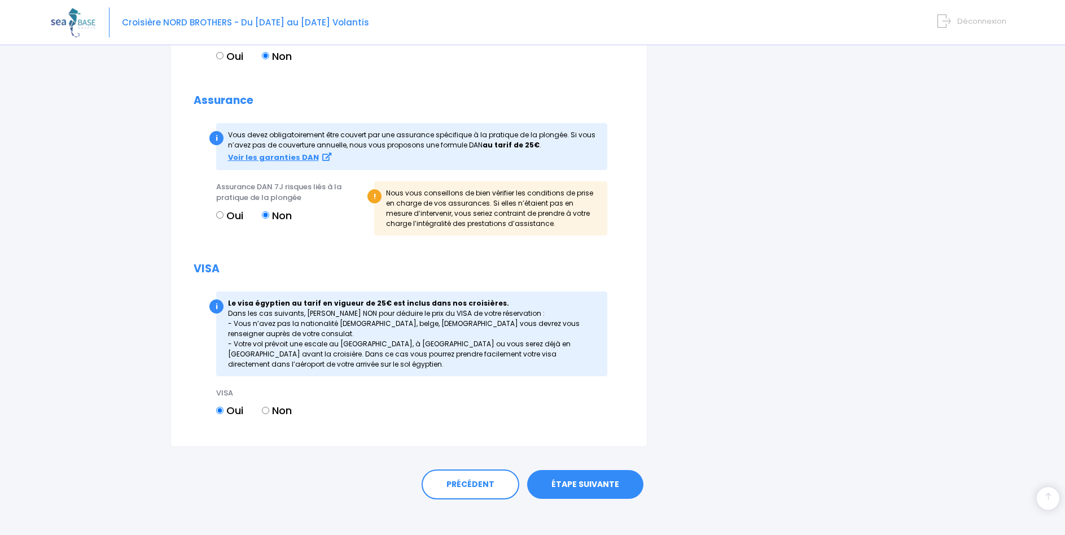
scroll to position [1230, 0]
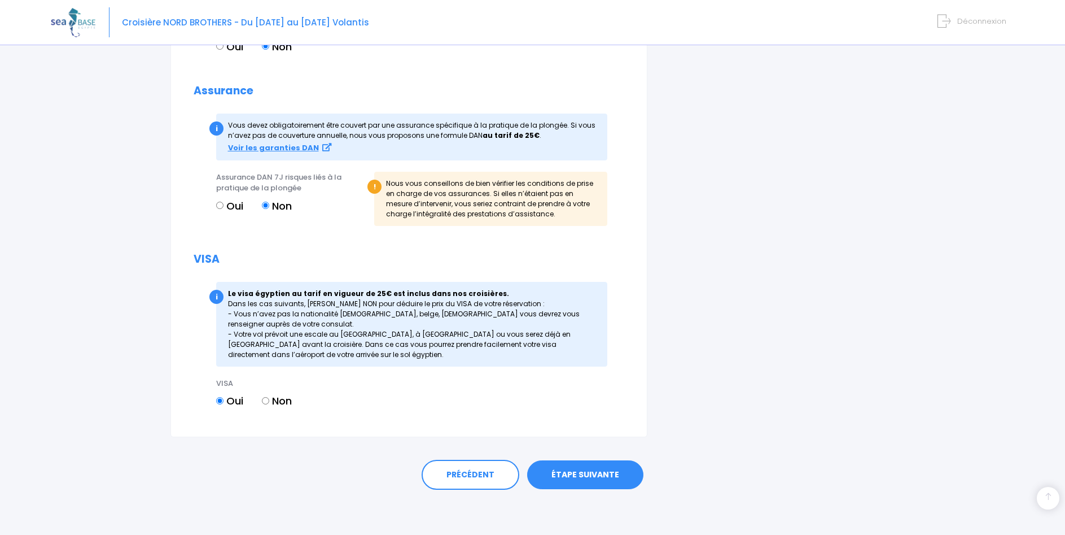
click at [602, 473] on link "ÉTAPE SUIVANTE" at bounding box center [585, 474] width 116 height 29
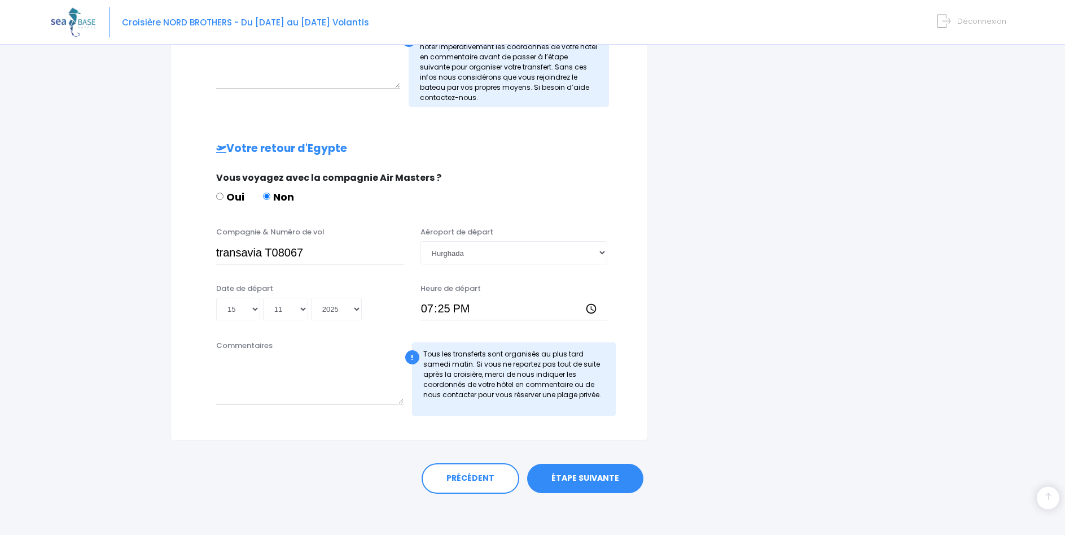
scroll to position [457, 0]
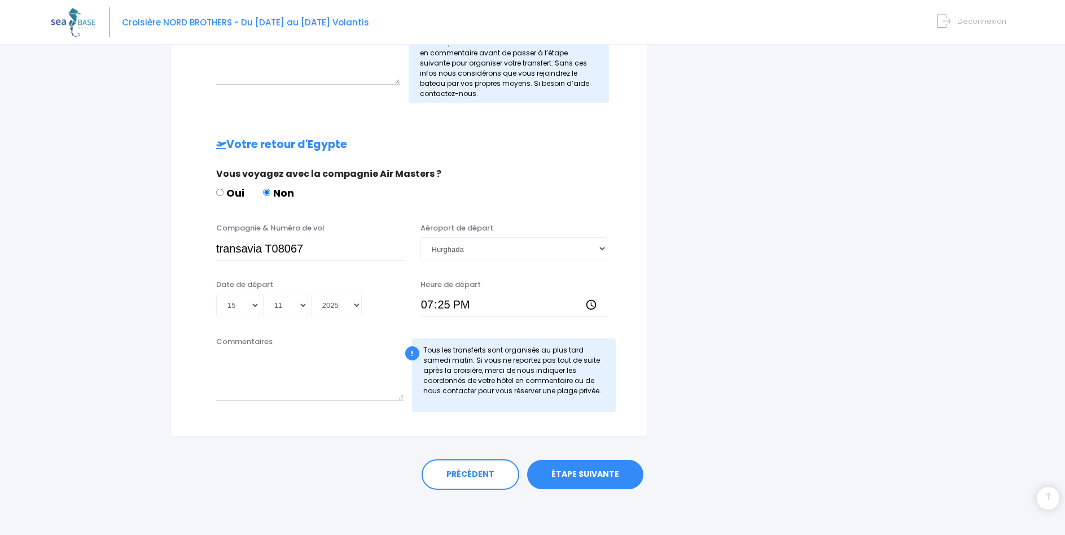
click at [604, 478] on link "ÉTAPE SUIVANTE" at bounding box center [585, 474] width 116 height 29
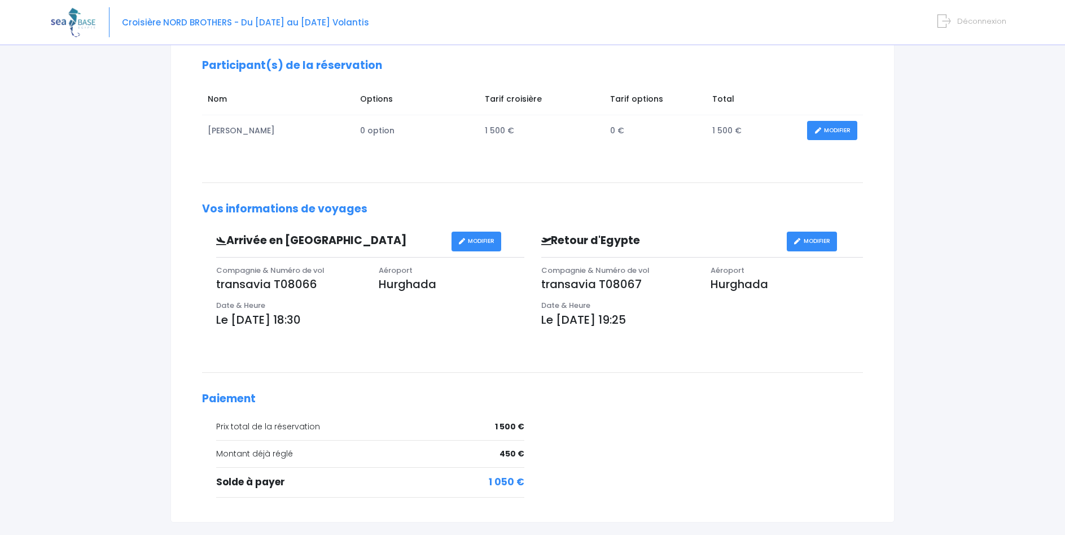
scroll to position [260, 0]
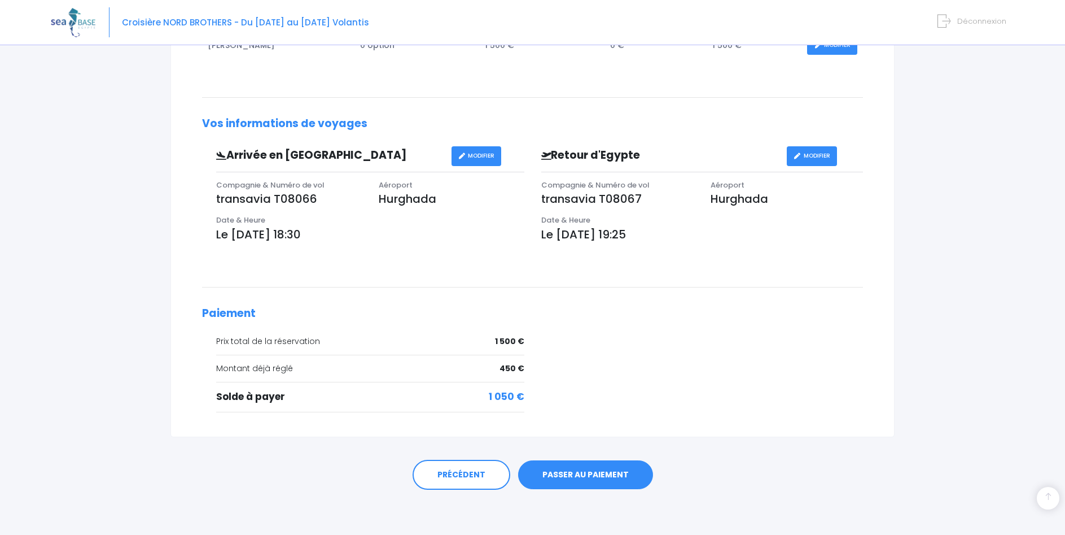
click at [582, 474] on link "PASSER AU PAIEMENT" at bounding box center [585, 474] width 135 height 29
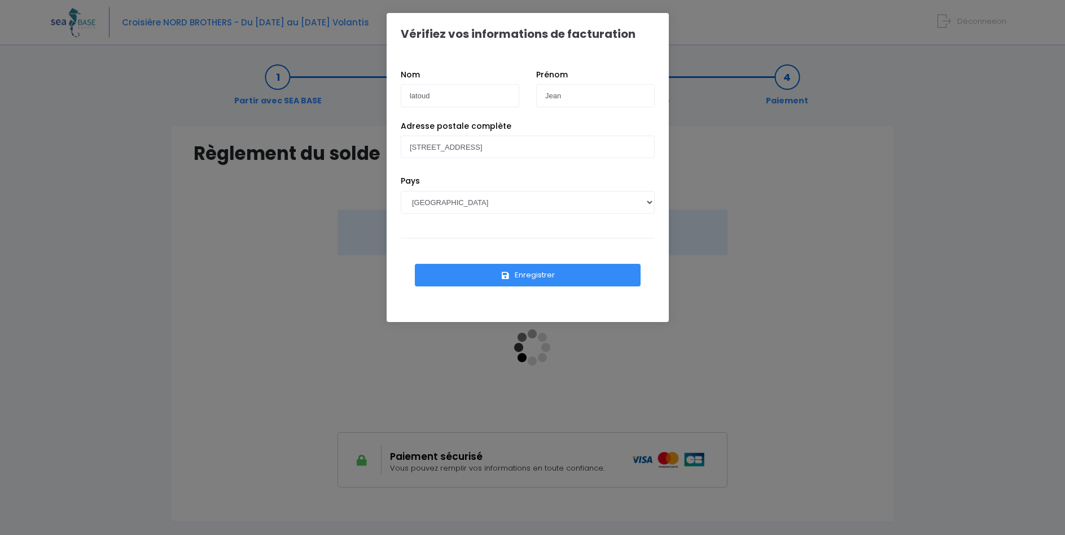
click at [521, 275] on button "Enregistrer" at bounding box center [528, 275] width 226 height 23
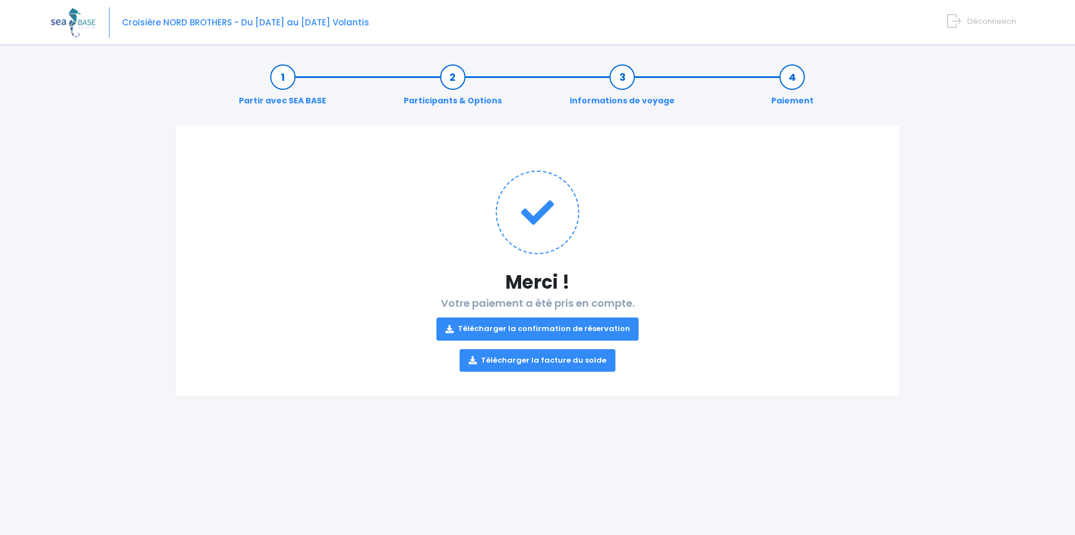
click at [545, 327] on link "Télécharger la confirmation de réservation" at bounding box center [537, 328] width 203 height 23
click at [532, 361] on link "Télécharger la facture du solde" at bounding box center [538, 360] width 156 height 23
click at [789, 79] on link "Paiement" at bounding box center [793, 89] width 54 height 36
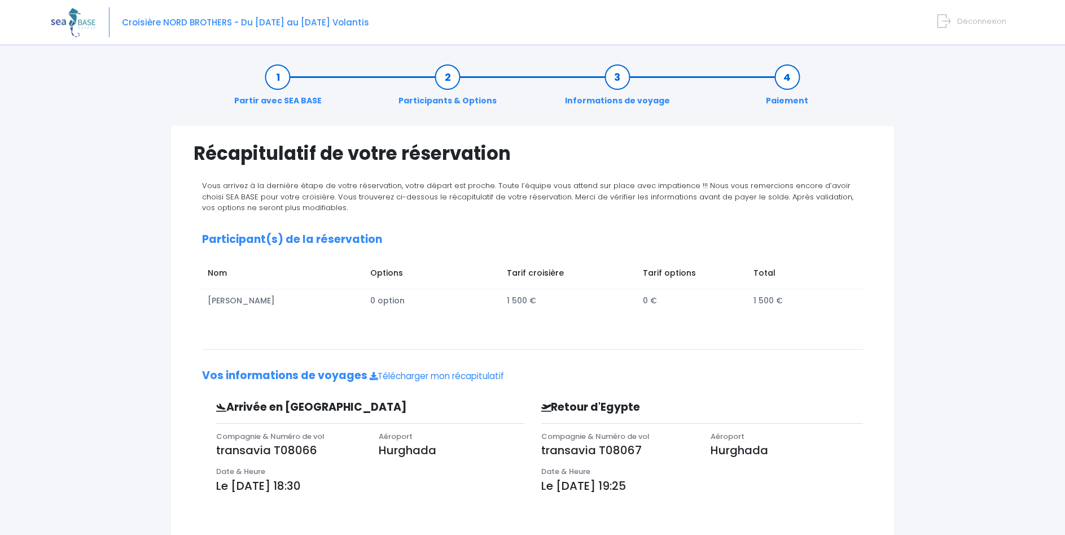
click at [280, 81] on link "Partir avec SEA BASE" at bounding box center [278, 89] width 99 height 36
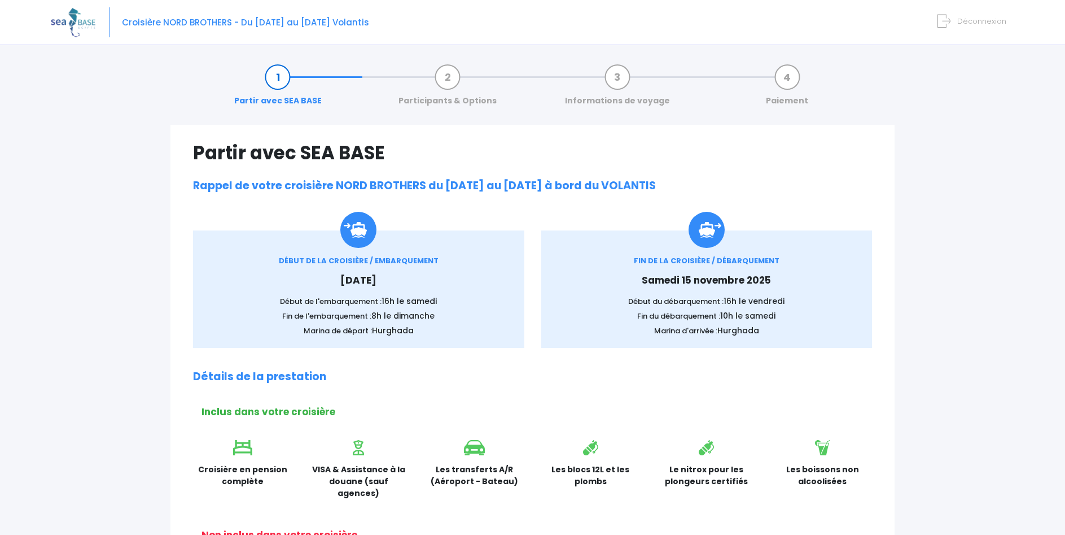
click at [444, 75] on link "Participants & Options" at bounding box center [448, 89] width 110 height 36
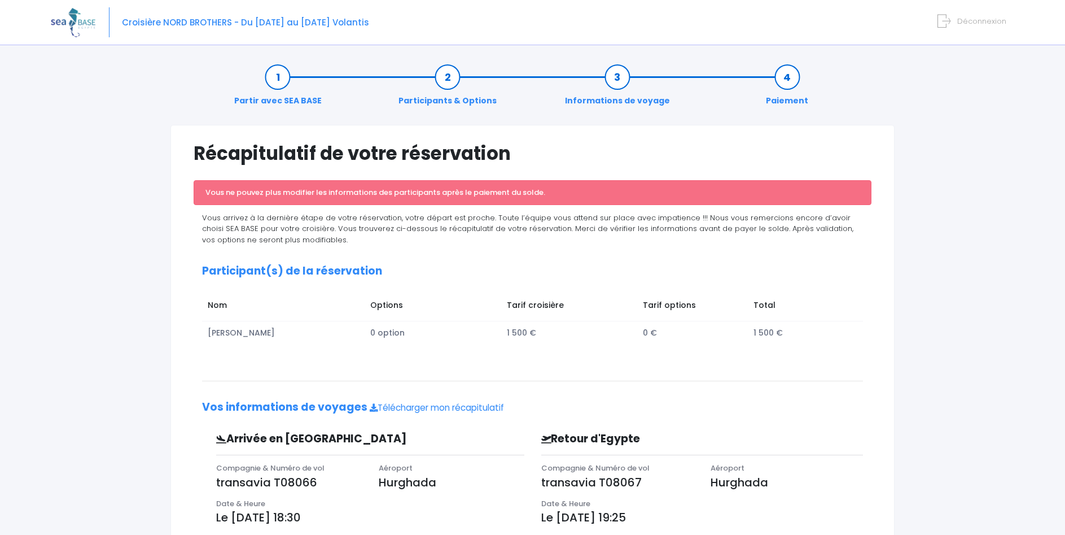
click at [617, 81] on link "Informations de voyage" at bounding box center [618, 89] width 116 height 36
